Goal: Task Accomplishment & Management: Manage account settings

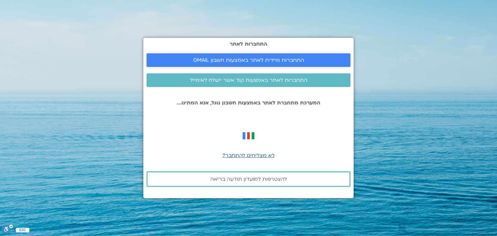
click at [305, 62] on span "התחברות מיידית לאתר באמצעות חשבון GMAIL" at bounding box center [248, 60] width 188 height 6
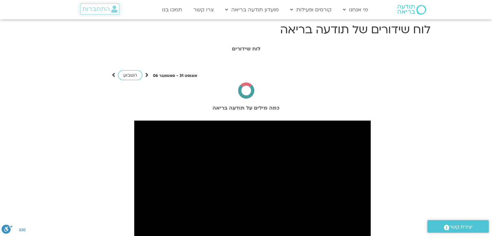
click at [100, 7] on span "התחברות" at bounding box center [96, 9] width 28 height 7
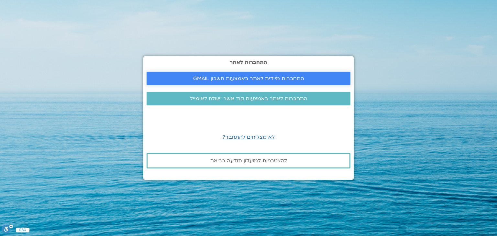
click at [229, 80] on span "התחברות מיידית לאתר באמצעות חשבון GMAIL" at bounding box center [248, 79] width 111 height 6
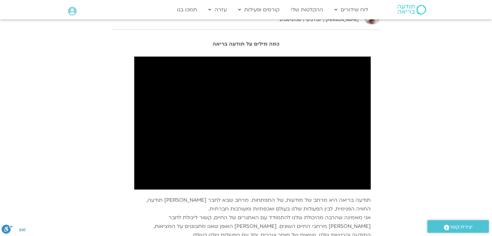
scroll to position [687, 0]
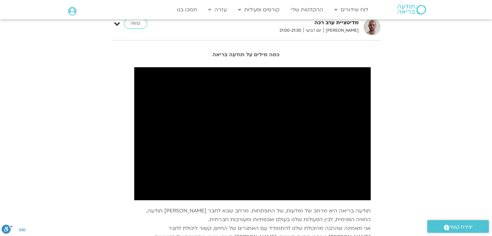
click at [490, 57] on section "כמה מילים על תודעה בריאה" at bounding box center [246, 55] width 492 height 12
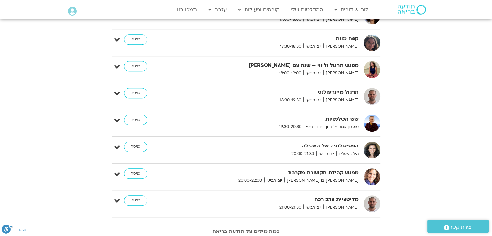
scroll to position [515, 0]
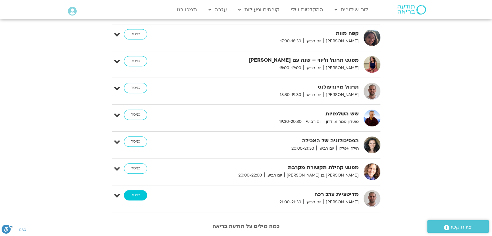
click at [142, 196] on link "כניסה" at bounding box center [135, 195] width 23 height 10
